Goal: Task Accomplishment & Management: Complete application form

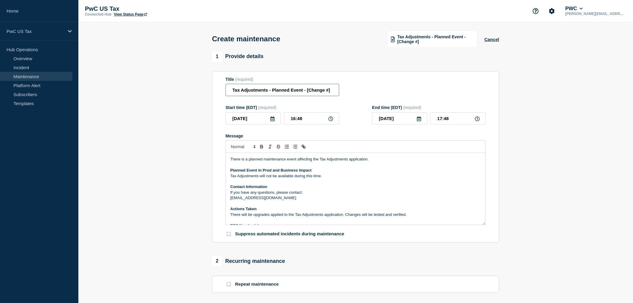
click at [306, 92] on input "Tax Adjustments - Planned Event - [Change #]" at bounding box center [283, 90] width 114 height 12
drag, startPoint x: 307, startPoint y: 91, endPoint x: 351, endPoint y: 90, distance: 43.4
click at [351, 90] on div "Title (required) Tax Adjustments - Planned Event - [Change #]" at bounding box center [356, 86] width 260 height 19
paste input "CHG1517767"
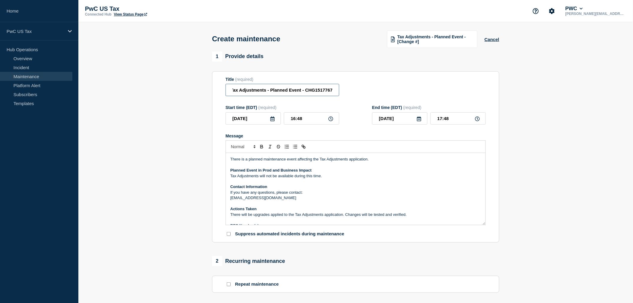
type input "Tax Adjustments - Planned Event - CHG1517767"
click at [308, 120] on input "16:48" at bounding box center [311, 118] width 55 height 12
click at [328, 121] on icon at bounding box center [330, 118] width 5 height 5
click at [313, 121] on input "16:48" at bounding box center [311, 118] width 55 height 12
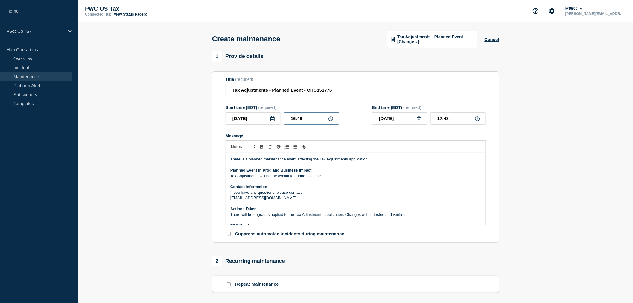
drag, startPoint x: 313, startPoint y: 121, endPoint x: 274, endPoint y: 120, distance: 38.6
click at [274, 120] on div "2025-08-27 16:48" at bounding box center [283, 118] width 114 height 12
type input "21:00"
type input "22:00"
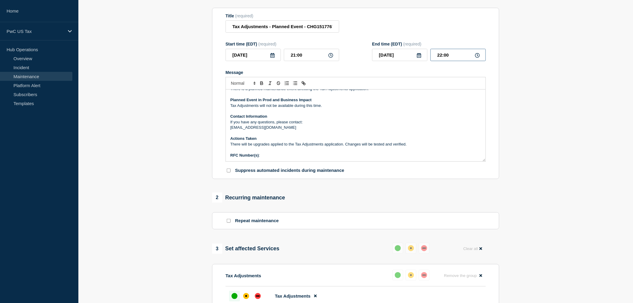
scroll to position [66, 0]
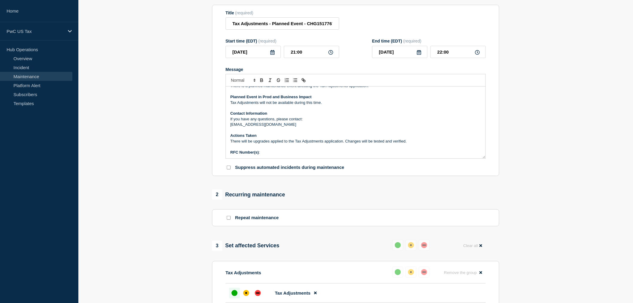
click at [271, 154] on p "RFC Number(s) :" at bounding box center [355, 152] width 251 height 5
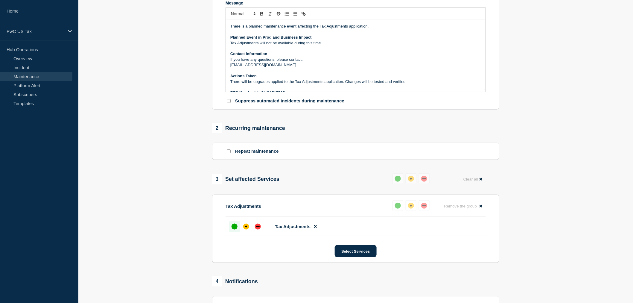
scroll to position [251, 0]
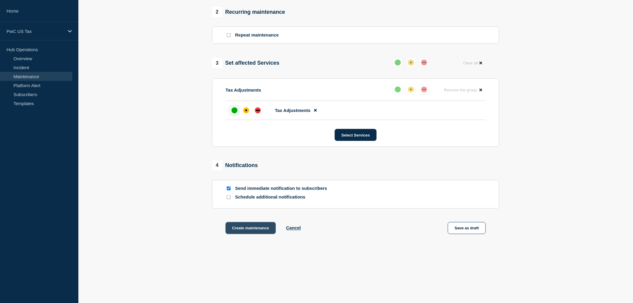
click at [250, 228] on button "Create maintenance" at bounding box center [251, 228] width 50 height 12
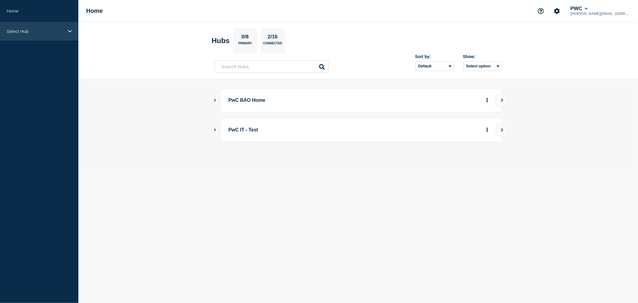
click at [22, 34] on div "Select Hub" at bounding box center [39, 31] width 78 height 18
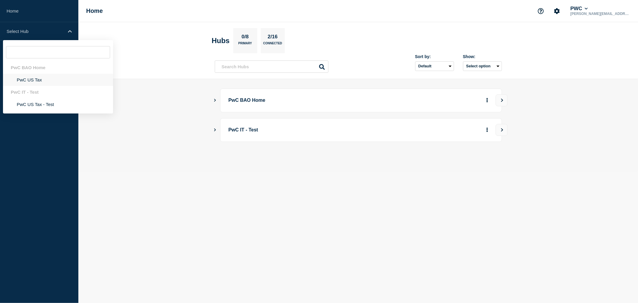
click at [26, 77] on li "PwC US Tax" at bounding box center [58, 80] width 110 height 12
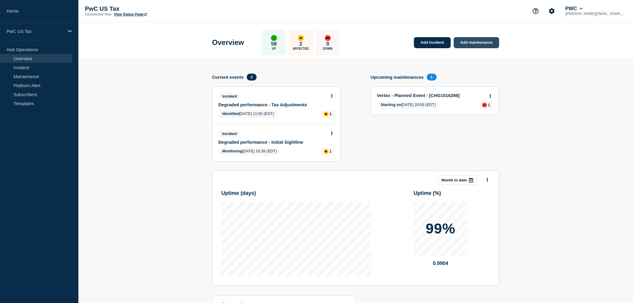
click at [482, 39] on link "Add maintenance" at bounding box center [476, 42] width 45 height 11
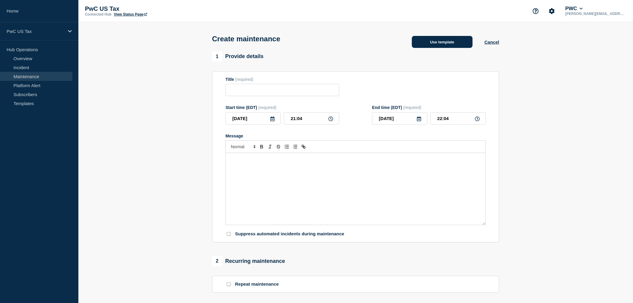
click at [445, 46] on button "Use template" at bounding box center [442, 42] width 61 height 12
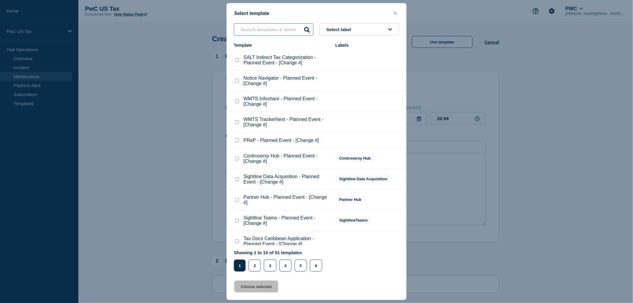
click at [272, 29] on input "text" at bounding box center [274, 29] width 80 height 12
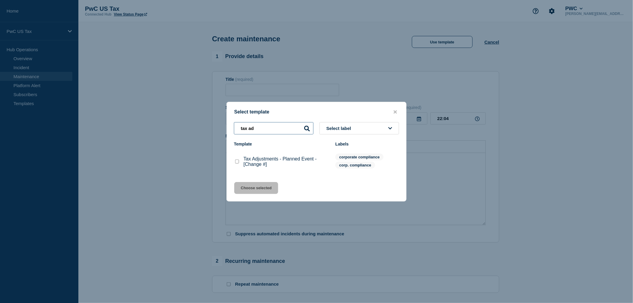
type input "tax ad"
click at [235, 163] on checkbox"] "Tax Adjustments - Planned Event - [Change #] checkbox" at bounding box center [237, 161] width 4 height 4
checkbox checkbox"] "true"
click at [249, 186] on button "Choose selected" at bounding box center [256, 188] width 44 height 12
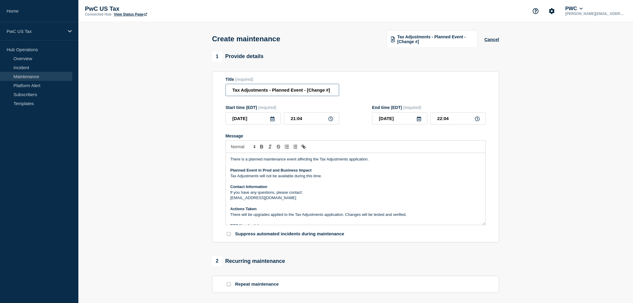
drag, startPoint x: 307, startPoint y: 92, endPoint x: 333, endPoint y: 92, distance: 25.4
click at [333, 92] on input "Tax Adjustments - Planned Event - [Change #]" at bounding box center [283, 90] width 114 height 12
paste input "CHG1517767"
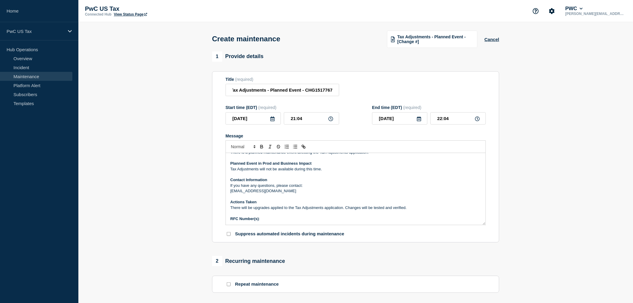
click at [271, 216] on p "Message" at bounding box center [355, 212] width 251 height 5
click at [271, 220] on p "RFC Number(s) :" at bounding box center [355, 218] width 251 height 5
click at [320, 92] on input "Tax Adjustments - Planned Event - CHG1517767" at bounding box center [283, 90] width 114 height 12
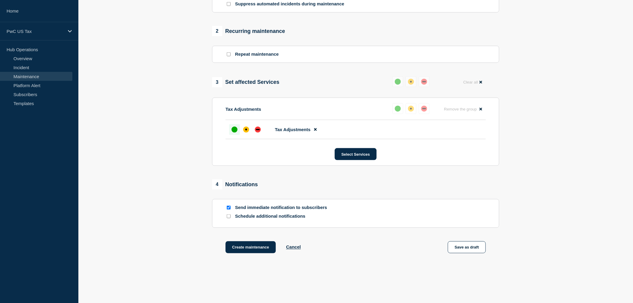
scroll to position [251, 0]
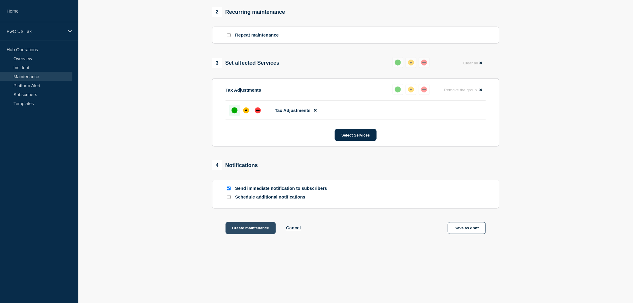
type input "Tax Adjustments - In progress - CHG1517767"
click at [258, 227] on button "Create maintenance" at bounding box center [251, 228] width 50 height 12
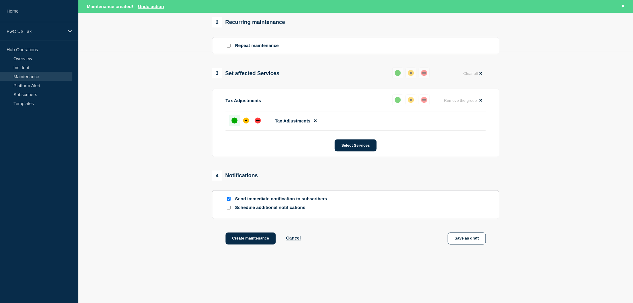
scroll to position [264, 0]
